Goal: Task Accomplishment & Management: Use online tool/utility

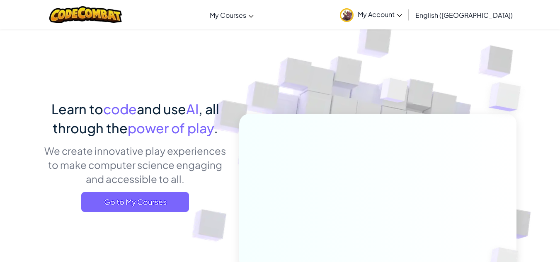
drag, startPoint x: 0, startPoint y: 0, endPoint x: 460, endPoint y: 93, distance: 469.2
click at [460, 93] on img at bounding box center [372, 182] width 461 height 461
click at [272, 26] on div "Toggle navigation My Courses CodeCombat Classroom Ozaria Classroom AI League Es…" at bounding box center [280, 14] width 564 height 29
click at [85, 10] on img at bounding box center [85, 14] width 73 height 17
click at [450, 29] on div "Toggle navigation My Courses CodeCombat Classroom Ozaria Classroom AI League Es…" at bounding box center [280, 14] width 564 height 29
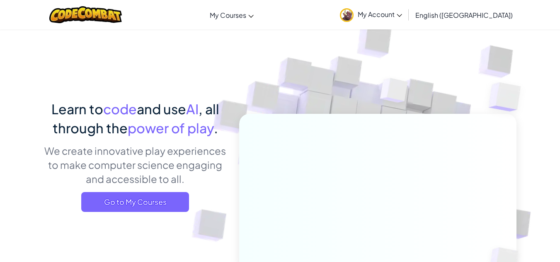
click at [406, 23] on link "My Account" at bounding box center [371, 15] width 70 height 26
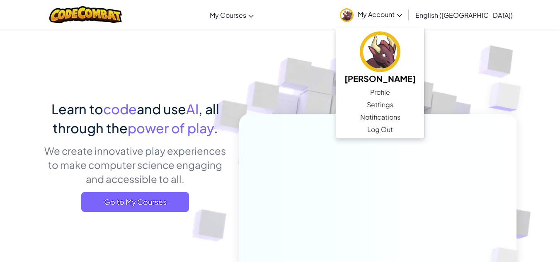
click at [43, 117] on div "Learn to code and use AI , all through the power of play . We create innovative…" at bounding box center [280, 180] width 485 height 303
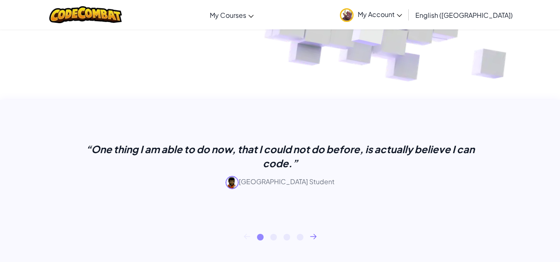
scroll to position [265, 0]
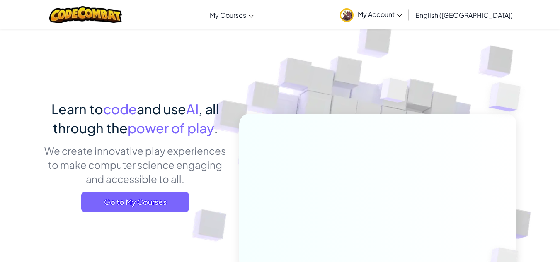
click at [154, 190] on div "Learn to code and use AI , all through the power of play . We create innovative…" at bounding box center [135, 159] width 183 height 119
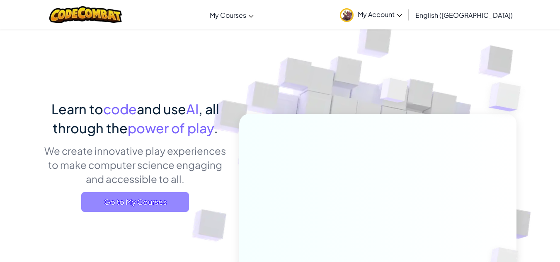
click at [152, 199] on span "Go to My Courses" at bounding box center [135, 202] width 108 height 20
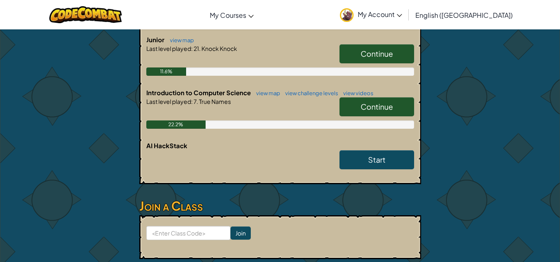
scroll to position [192, 0]
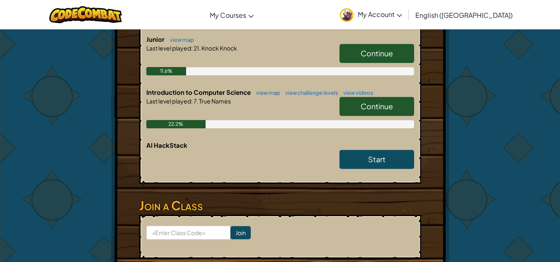
click at [376, 97] on h6 "Introduction to Computer Science view map view challenge levels view videos" at bounding box center [280, 92] width 268 height 9
click at [366, 111] on span "Continue" at bounding box center [377, 107] width 32 height 10
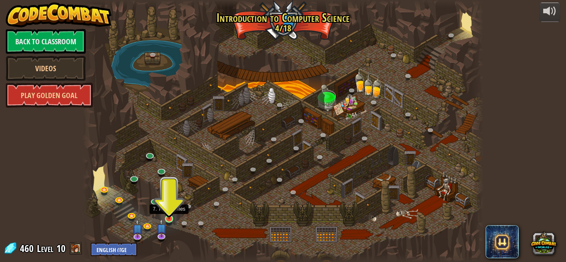
click at [169, 217] on img at bounding box center [170, 209] width 10 height 22
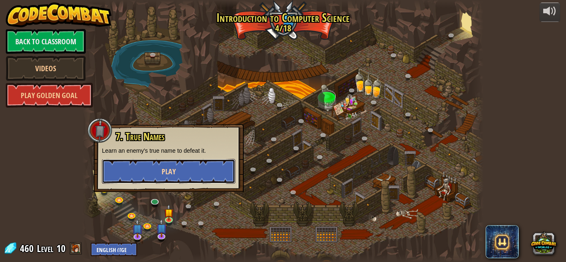
click at [183, 177] on button "Play" at bounding box center [169, 171] width 134 height 25
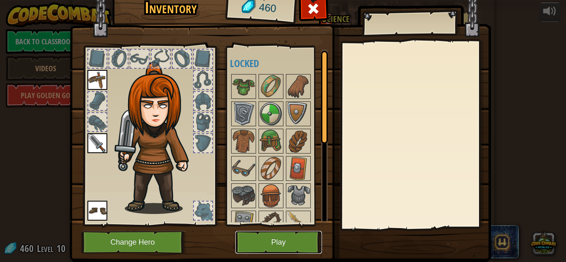
click at [248, 239] on button "Play" at bounding box center [279, 242] width 87 height 23
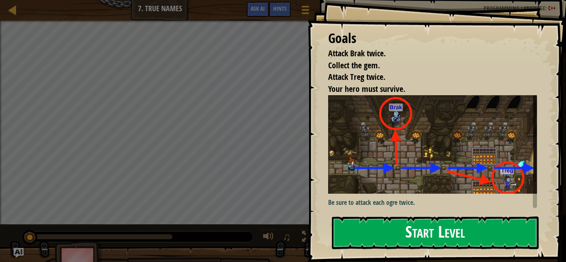
click at [364, 217] on button "Start Level" at bounding box center [435, 233] width 207 height 33
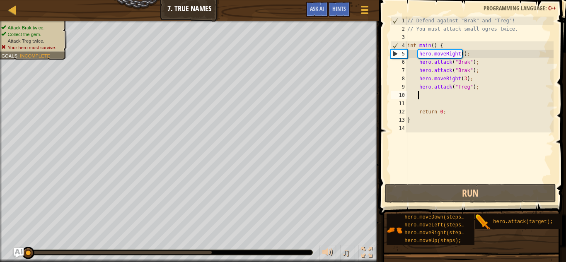
click at [440, 97] on div "// Defend against "Brak" and "Treg"! // You must attack small ogres twice. int …" at bounding box center [480, 108] width 148 height 182
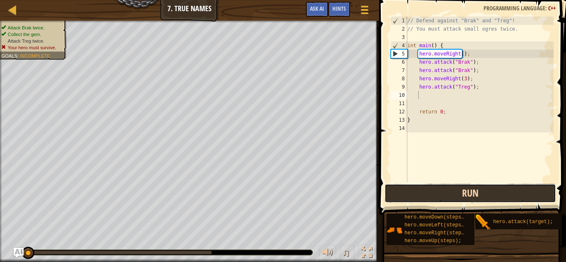
click at [424, 197] on button "Run" at bounding box center [471, 193] width 172 height 19
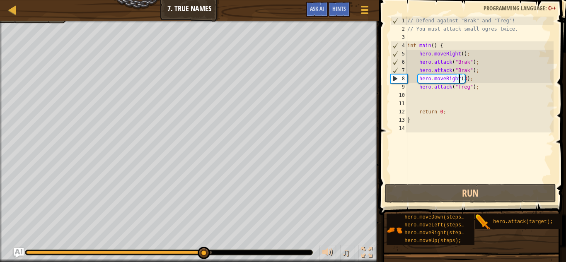
click at [461, 82] on div "// Defend against "Brak" and "Treg"! // You must attack small ogres twice. int …" at bounding box center [480, 108] width 148 height 182
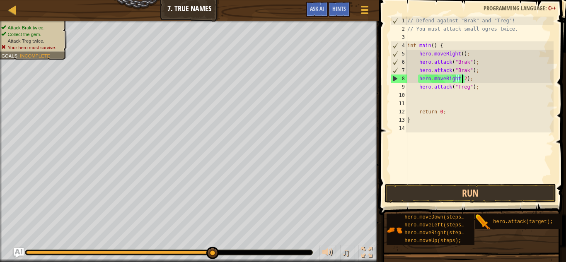
scroll to position [4, 5]
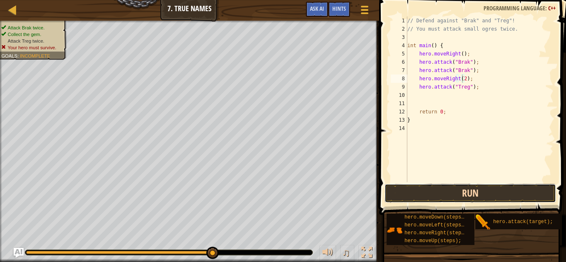
click at [445, 198] on button "Run" at bounding box center [471, 193] width 172 height 19
type textarea "hero.moveRight(1);"
click at [465, 196] on button "Run" at bounding box center [471, 193] width 172 height 19
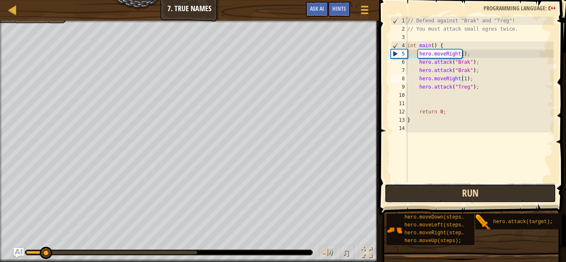
click at [449, 199] on button "Run" at bounding box center [471, 193] width 172 height 19
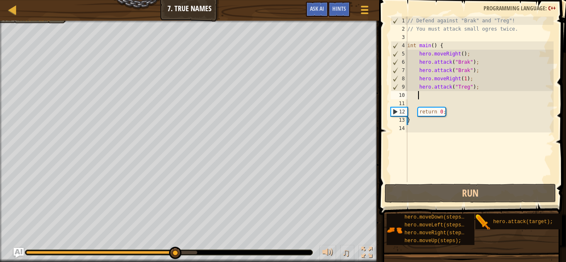
click at [443, 93] on div "// Defend against "Brak" and "Treg"! // You must attack small ogres twice. int …" at bounding box center [480, 108] width 148 height 182
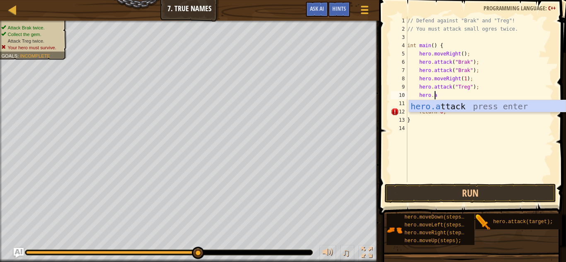
scroll to position [4, 2]
click at [437, 103] on div "hero.a ttack press enter" at bounding box center [487, 118] width 157 height 37
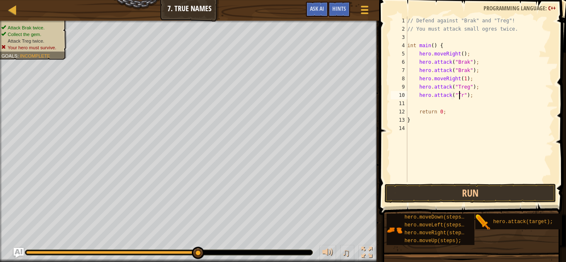
scroll to position [4, 5]
type textarea "hero.attack("Treg");"
click at [436, 190] on button "Run" at bounding box center [471, 193] width 172 height 19
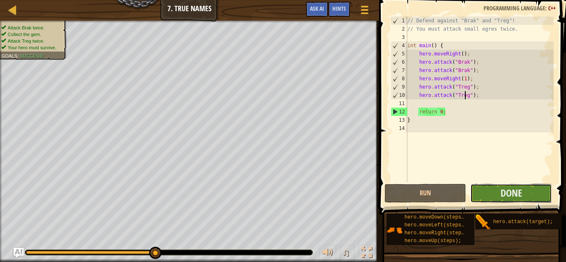
click at [477, 191] on button "Done" at bounding box center [512, 193] width 82 height 19
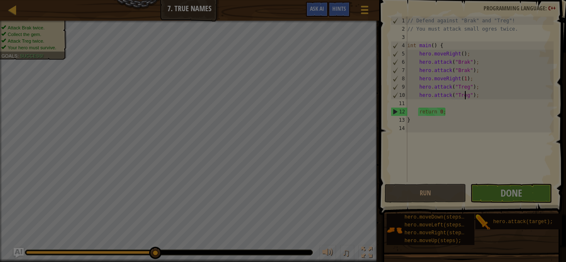
click at [477, 1] on body "Map Introduction to Computer Science 7. True Names Game Menu Done Hints Ask AI …" at bounding box center [283, 0] width 566 height 1
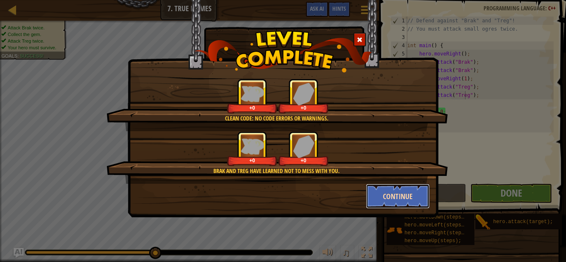
click at [409, 199] on button "Continue" at bounding box center [398, 196] width 64 height 25
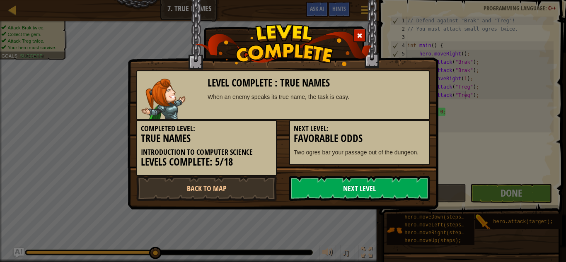
click at [357, 183] on link "Next Level" at bounding box center [359, 188] width 141 height 25
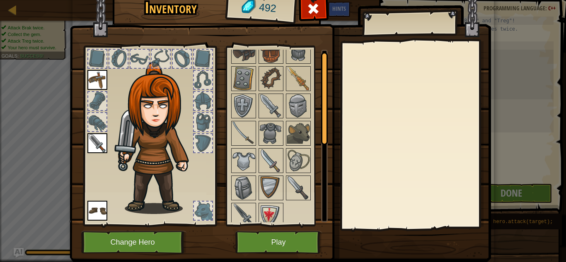
scroll to position [0, 0]
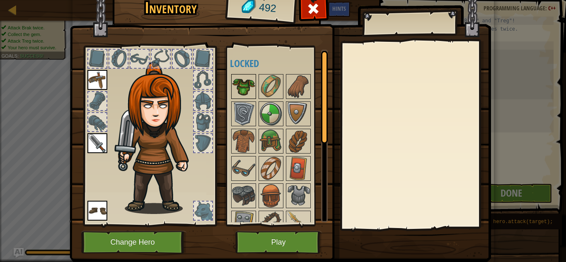
click at [244, 93] on img at bounding box center [243, 86] width 23 height 23
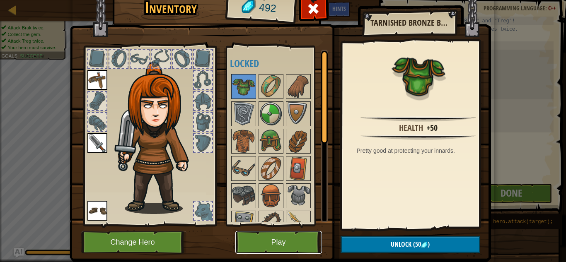
click at [280, 246] on button "Play" at bounding box center [279, 242] width 87 height 23
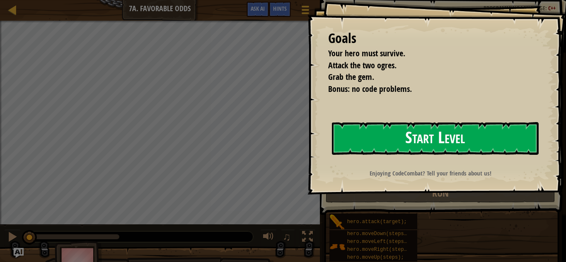
click at [362, 139] on button "Start Level" at bounding box center [435, 138] width 207 height 33
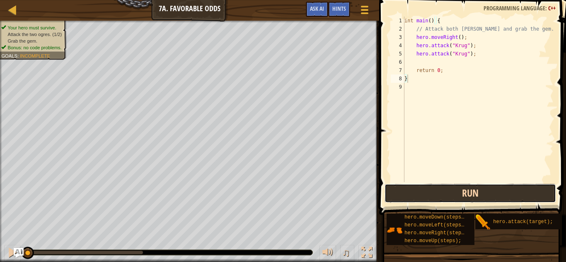
click at [414, 194] on button "Run" at bounding box center [471, 193] width 172 height 19
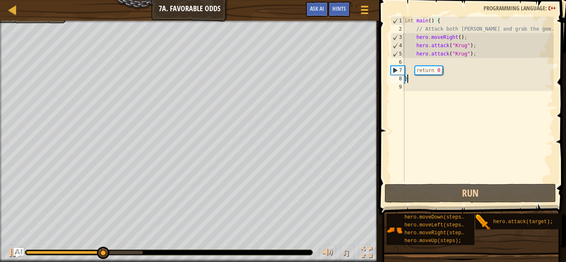
click at [427, 63] on div "int main ( ) { // Attack both [PERSON_NAME] and grab the gem. hero . moveRight …" at bounding box center [478, 108] width 151 height 182
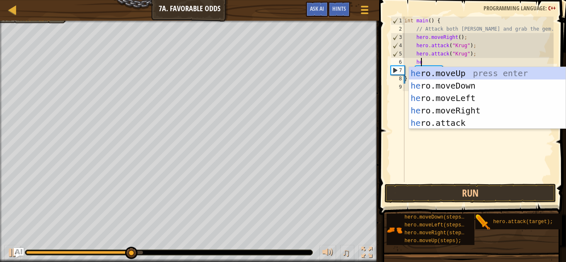
type textarea "hero"
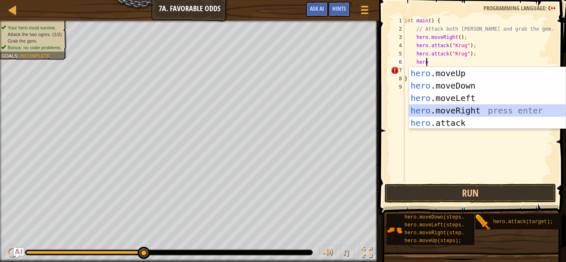
click at [465, 111] on div "hero .moveUp press enter hero .moveDown press enter hero .moveLeft press enter …" at bounding box center [487, 110] width 157 height 87
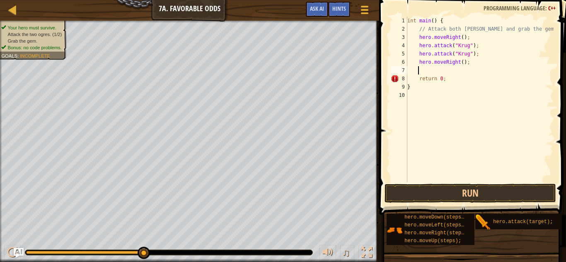
scroll to position [4, 0]
type textarea "he"
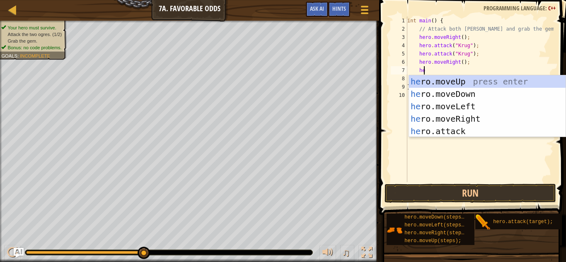
scroll to position [4, 1]
click at [464, 75] on div "he ro.moveUp press enter he ro.moveDown press enter he ro.moveLeft press enter …" at bounding box center [487, 118] width 157 height 87
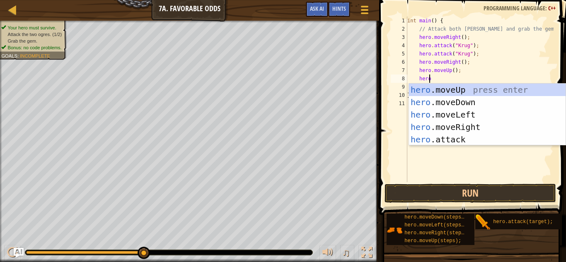
scroll to position [4, 1]
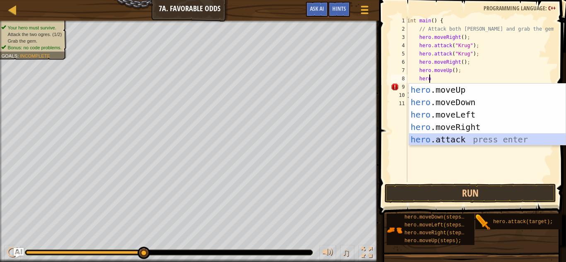
click at [449, 135] on div "hero .moveUp press enter hero .moveDown press enter hero .moveLeft press enter …" at bounding box center [487, 127] width 157 height 87
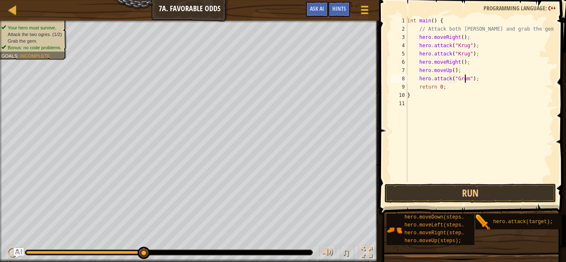
scroll to position [4, 5]
click at [430, 193] on button "Run" at bounding box center [471, 193] width 172 height 19
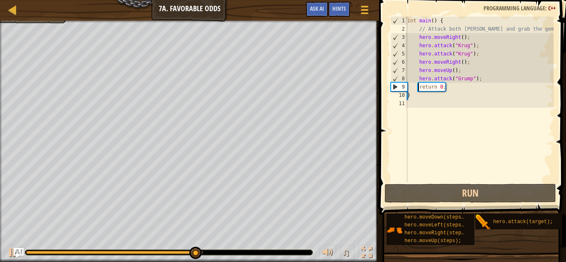
click at [418, 90] on div "int main ( ) { // Attack both [PERSON_NAME] and grab the gem. hero . moveRight …" at bounding box center [480, 108] width 148 height 182
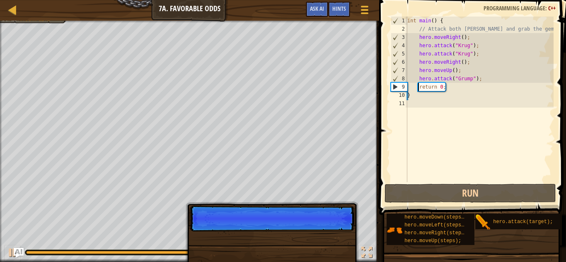
scroll to position [4, 2]
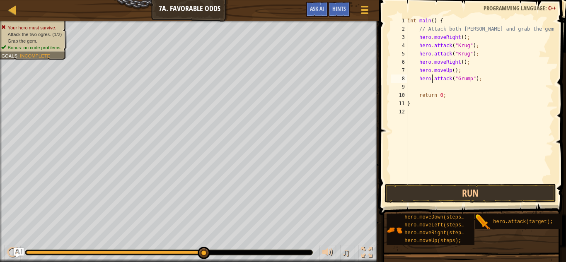
click at [433, 82] on div "int main ( ) { // Attack both [PERSON_NAME] and grab the gem. hero . moveRight …" at bounding box center [480, 108] width 148 height 182
type textarea "hero.attack("Grump");"
click at [425, 89] on div "int main ( ) { // Attack both [PERSON_NAME] and grab the gem. hero . moveRight …" at bounding box center [480, 108] width 148 height 182
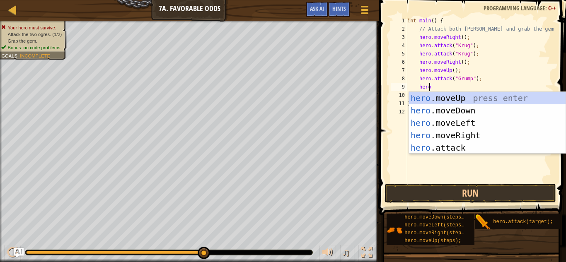
scroll to position [4, 1]
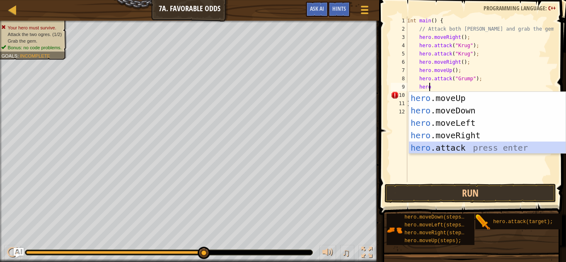
click at [484, 151] on div "hero .moveUp press enter hero .moveDown press enter hero .moveLeft press enter …" at bounding box center [487, 135] width 157 height 87
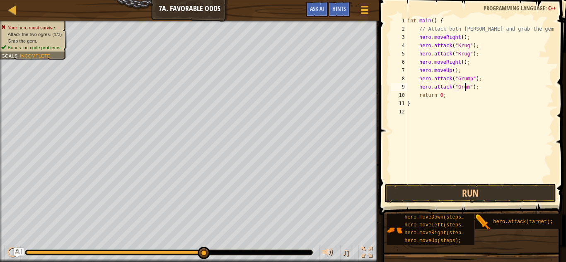
scroll to position [4, 5]
click at [425, 197] on button "Run" at bounding box center [471, 193] width 172 height 19
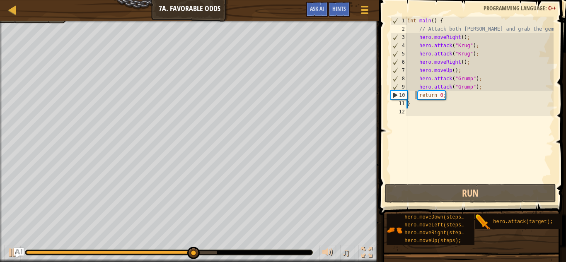
click at [416, 94] on div "int main ( ) { // Attack both [PERSON_NAME] and grab the gem. hero . moveRight …" at bounding box center [480, 108] width 148 height 182
type textarea "return 0;"
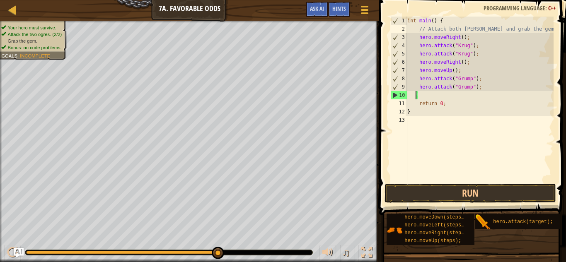
click at [422, 95] on div "int main ( ) { // Attack both [PERSON_NAME] and grab the gem. hero . moveRight …" at bounding box center [480, 108] width 148 height 182
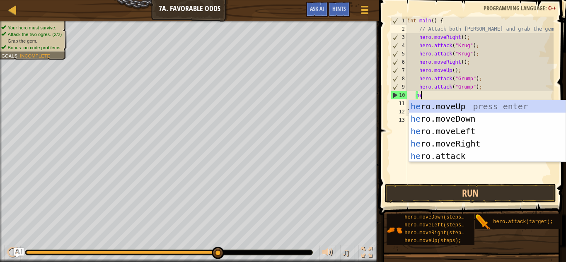
type textarea "hero"
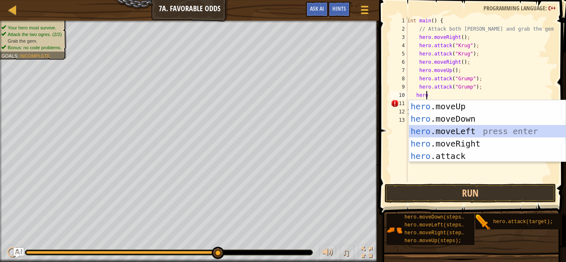
click at [467, 133] on div "hero .moveUp press enter hero .moveDown press enter hero .moveLeft press enter …" at bounding box center [487, 143] width 157 height 87
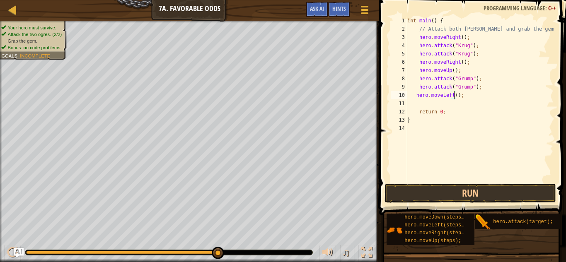
click at [454, 95] on div "int main ( ) { // Attack both [PERSON_NAME] and grab the gem. hero . moveRight …" at bounding box center [480, 108] width 148 height 182
type textarea "hero.moveLeft(2);"
click at [428, 194] on button "Run" at bounding box center [471, 193] width 172 height 19
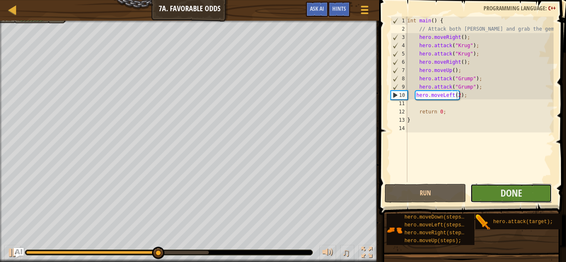
click at [480, 191] on button "Done" at bounding box center [512, 193] width 82 height 19
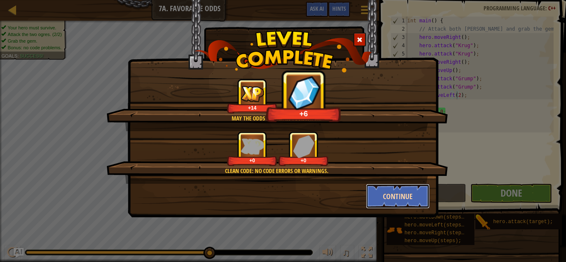
click at [382, 196] on button "Continue" at bounding box center [398, 196] width 64 height 25
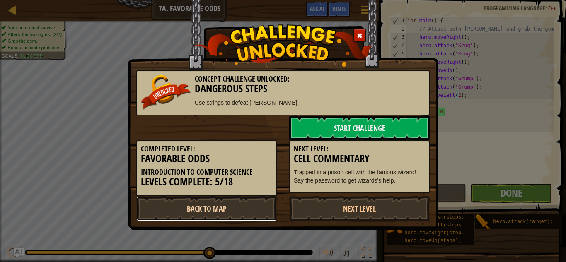
click at [215, 219] on link "Back to Map" at bounding box center [206, 209] width 141 height 25
